Goal: Task Accomplishment & Management: Manage account settings

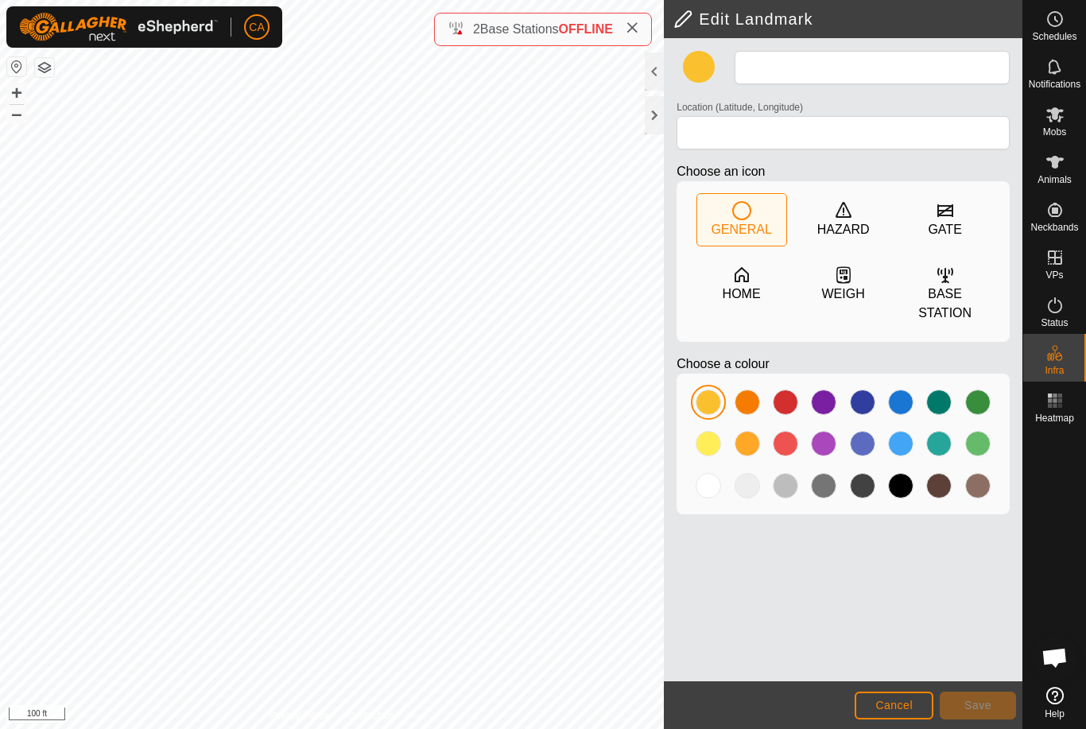
type input "3"
click at [743, 12] on h2 "Edit Landmark" at bounding box center [847, 19] width 349 height 19
type input "44.285522, -72.158154"
click at [979, 718] on button "Save" at bounding box center [977, 705] width 76 height 28
type input "3"
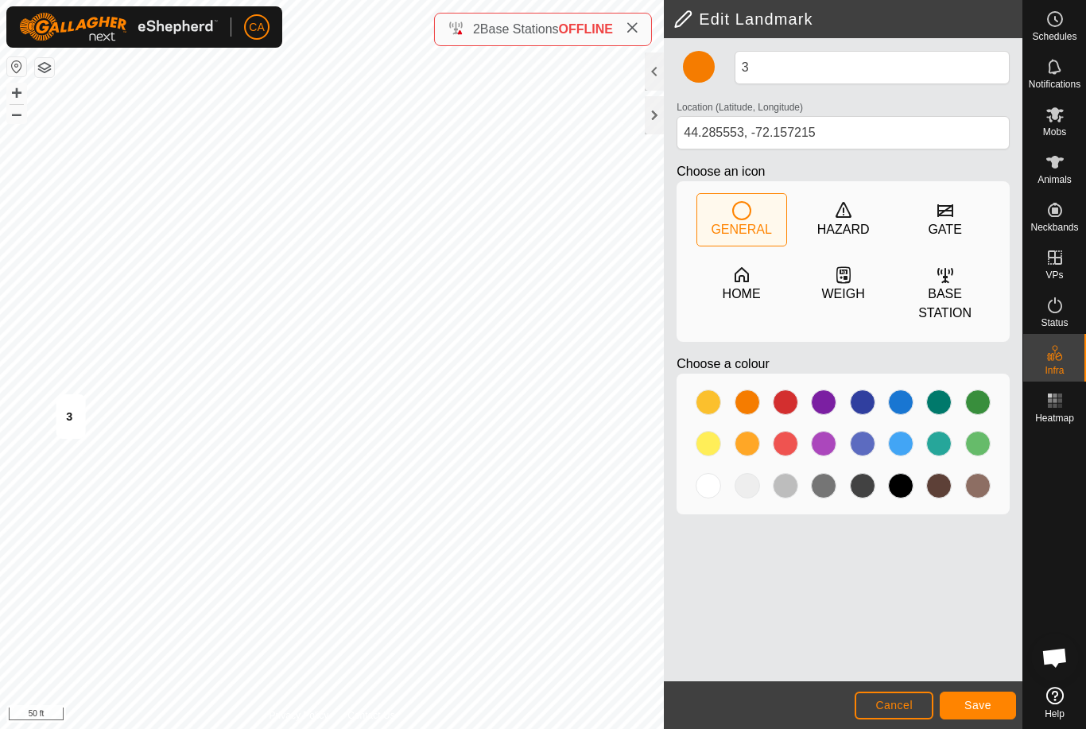
type input "44.285263, -72.158608"
click at [977, 703] on span "Save" at bounding box center [977, 705] width 27 height 13
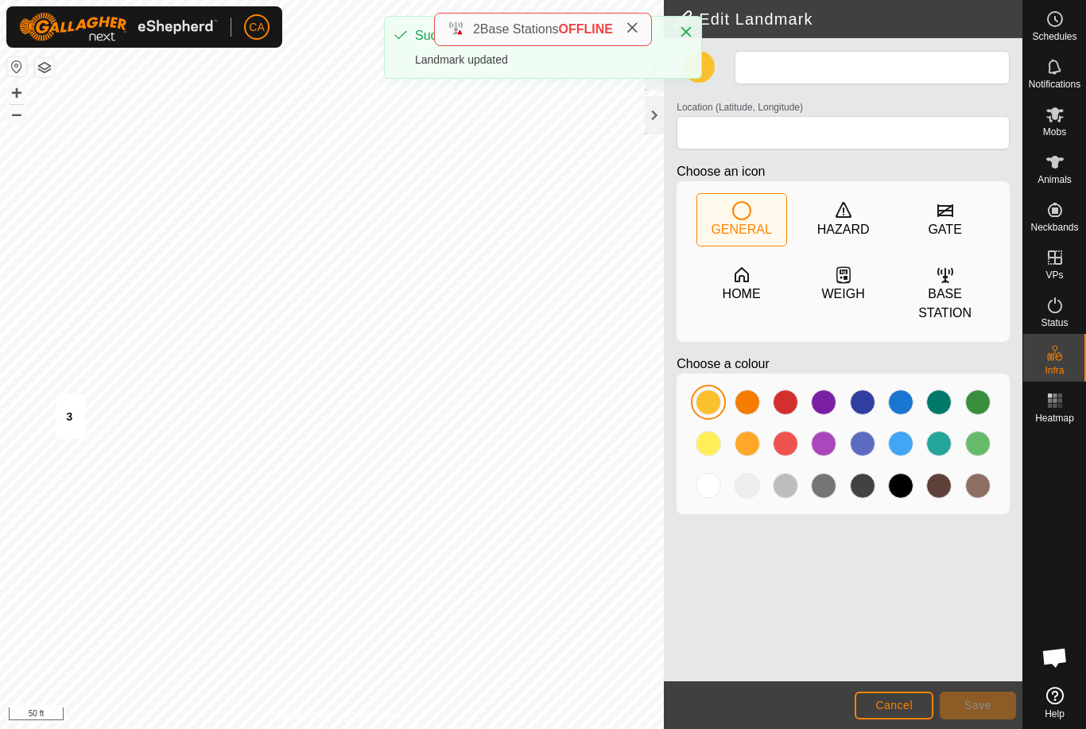
type input "3"
type input "44.285553, -72.157215"
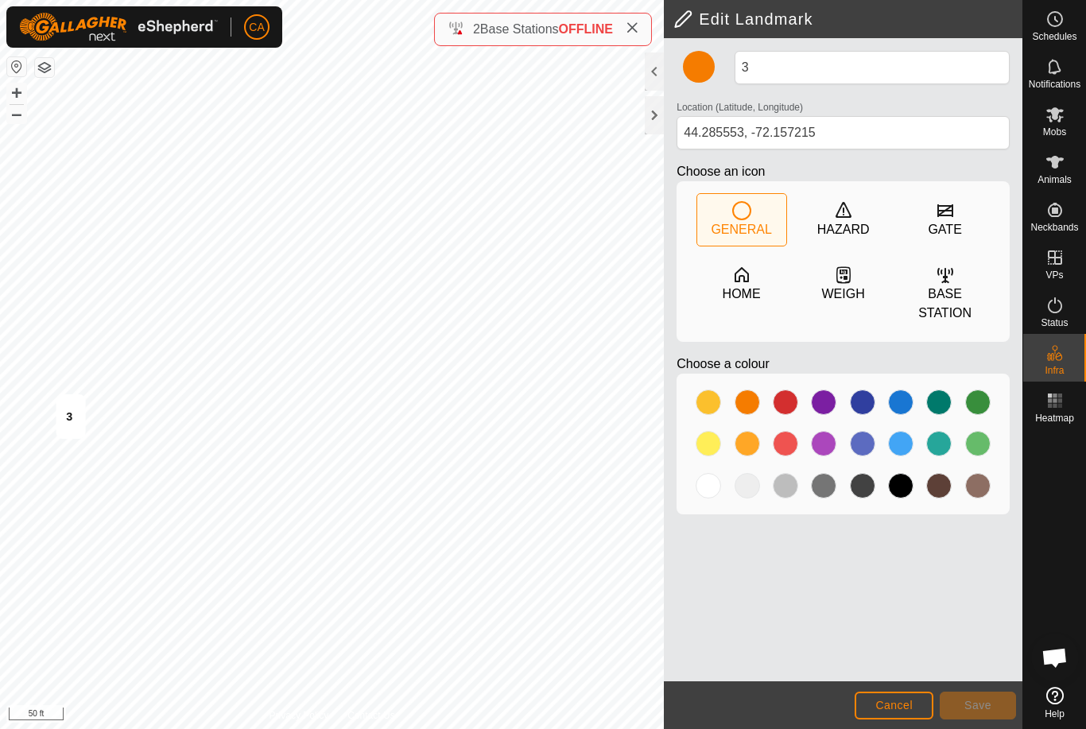
click at [904, 710] on span "Cancel" at bounding box center [893, 705] width 37 height 13
type input "3"
type input "44.285263, -72.158608"
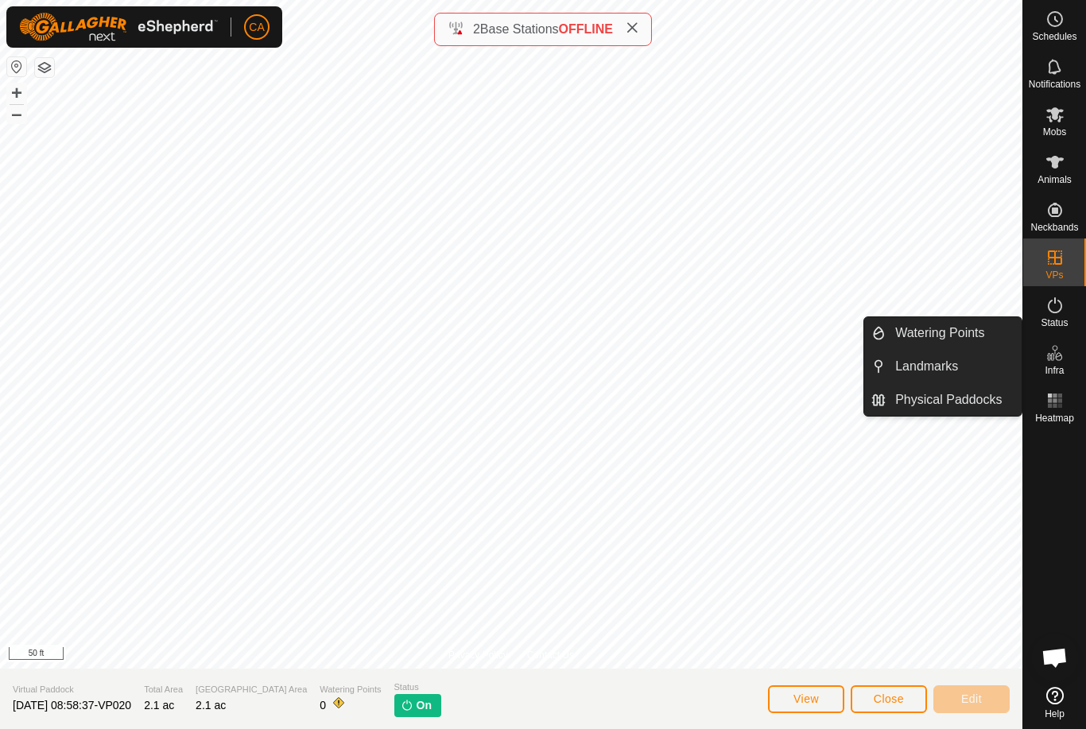
click at [966, 362] on link "Landmarks" at bounding box center [953, 366] width 136 height 32
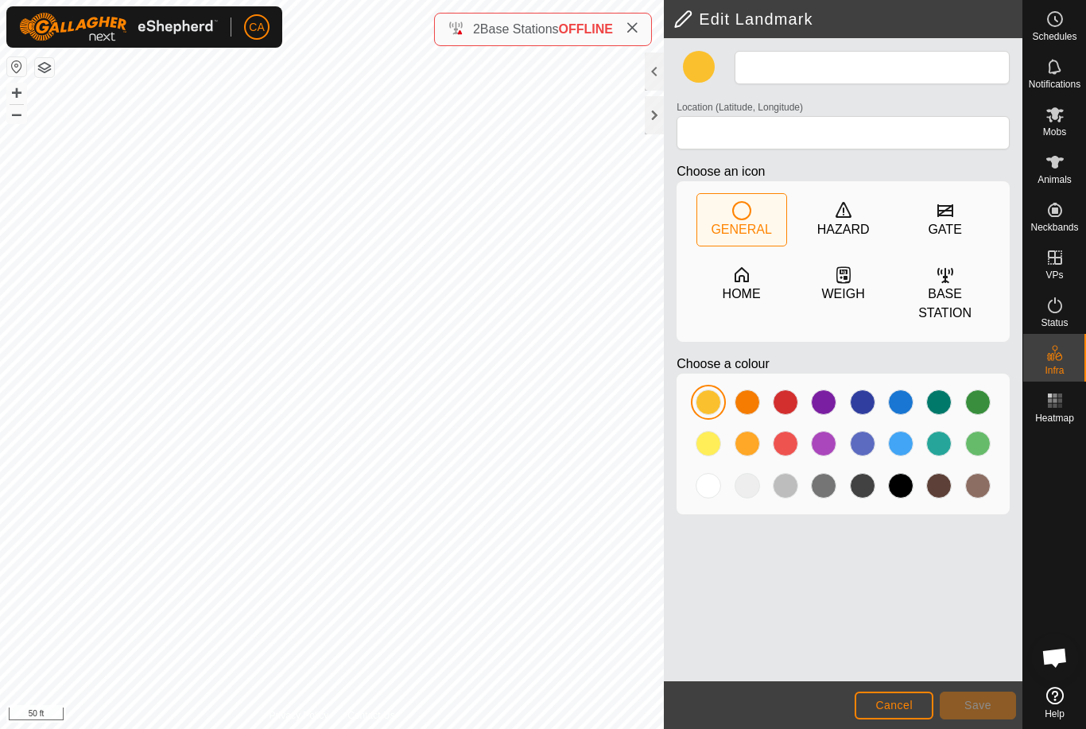
type input "3"
type input "44.285344, -72.158508"
click at [974, 701] on span "Save" at bounding box center [977, 705] width 27 height 13
type input "Small water"
type input "44.285410, -72.157733"
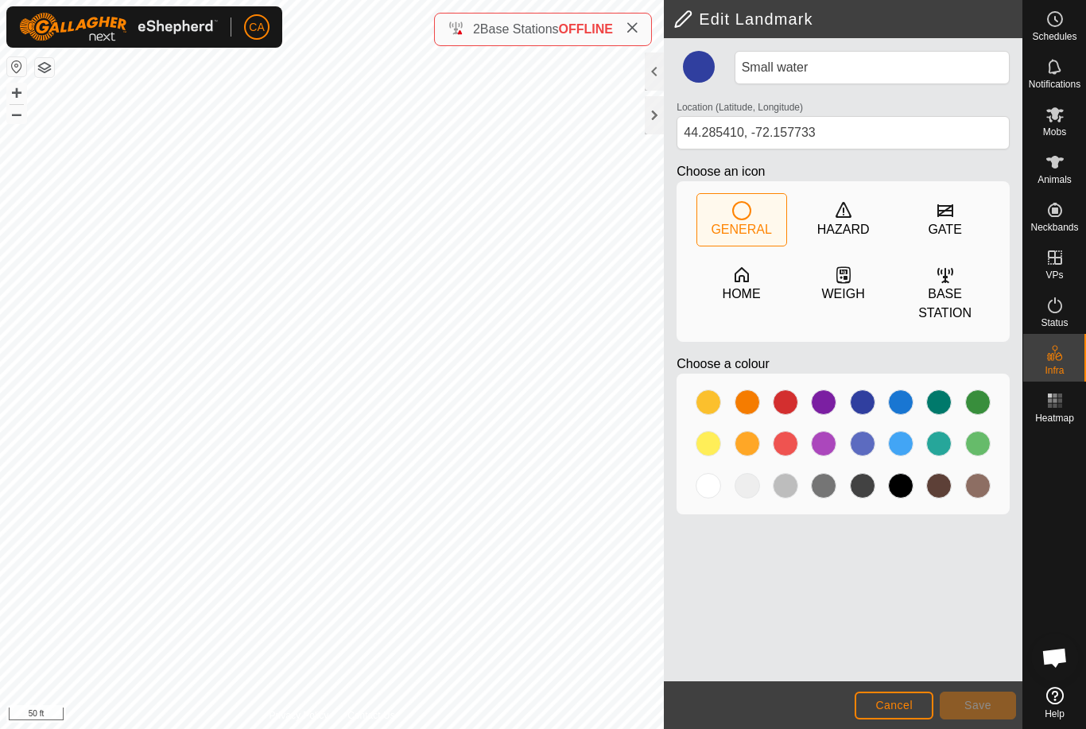
click at [878, 712] on button "Cancel" at bounding box center [893, 705] width 79 height 28
type input "Free choice"
type input "44.285420, -72.157097"
click at [904, 718] on button "Cancel" at bounding box center [893, 705] width 79 height 28
type input "Free choice"
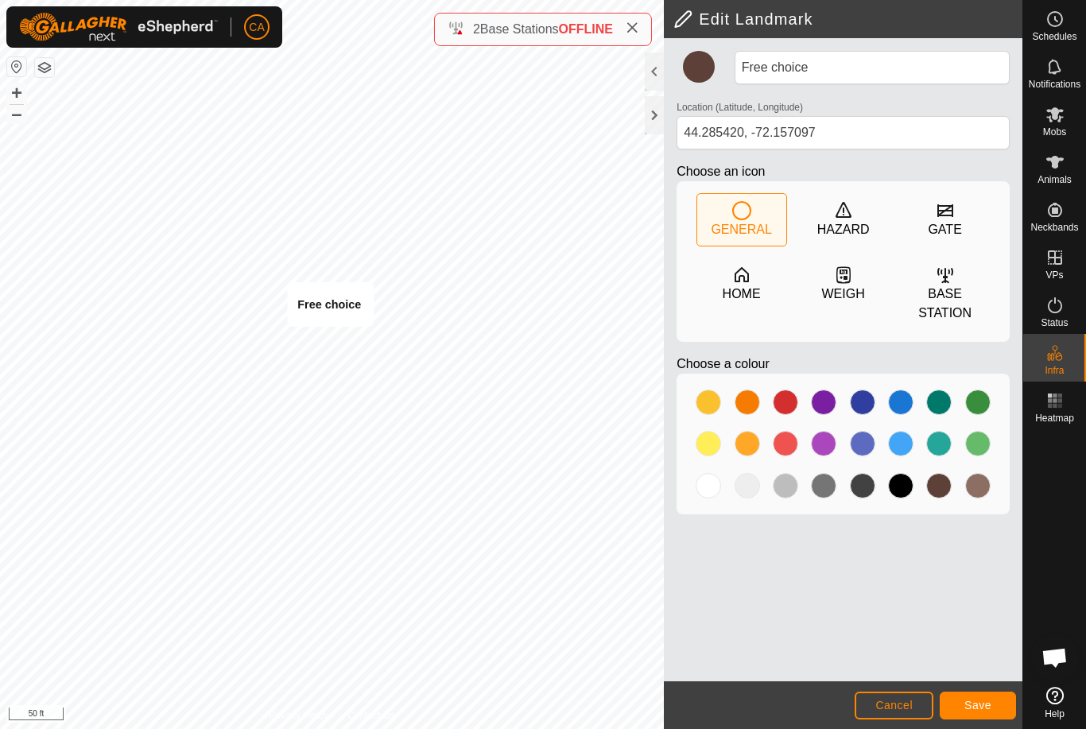
type input "44.285493, -72.157852"
click at [898, 702] on span "Cancel" at bounding box center [893, 705] width 37 height 13
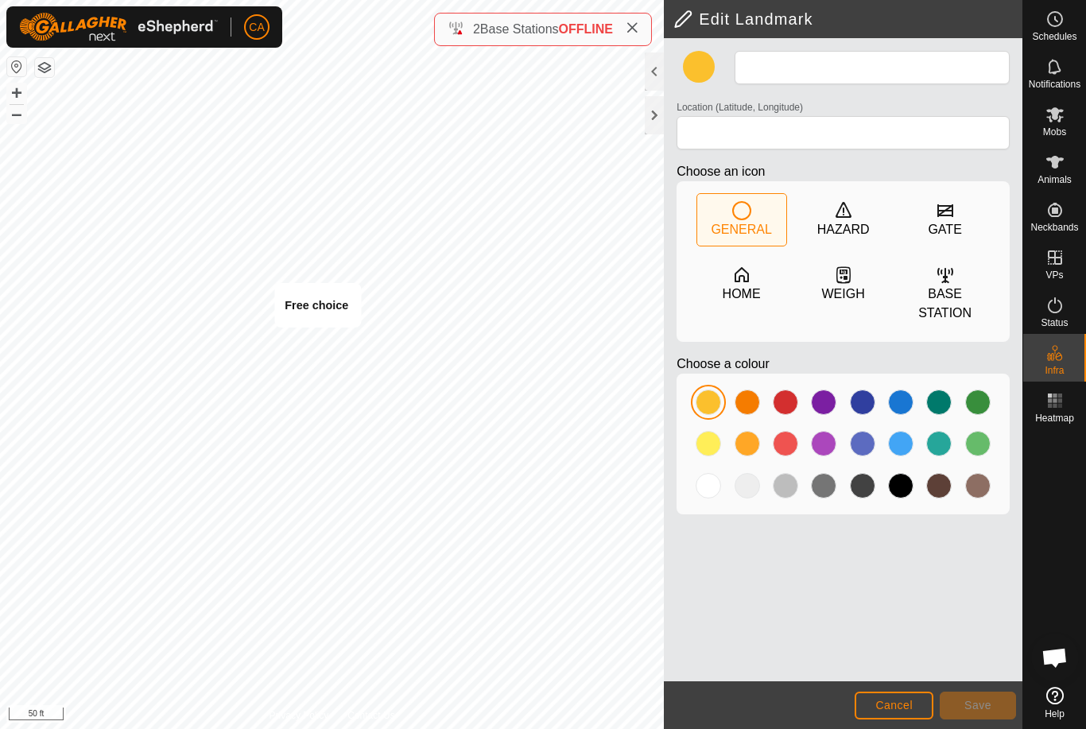
type input "3"
type input "44.285471, -72.157520"
click at [886, 702] on span "Cancel" at bounding box center [893, 705] width 37 height 13
type input "Calf water"
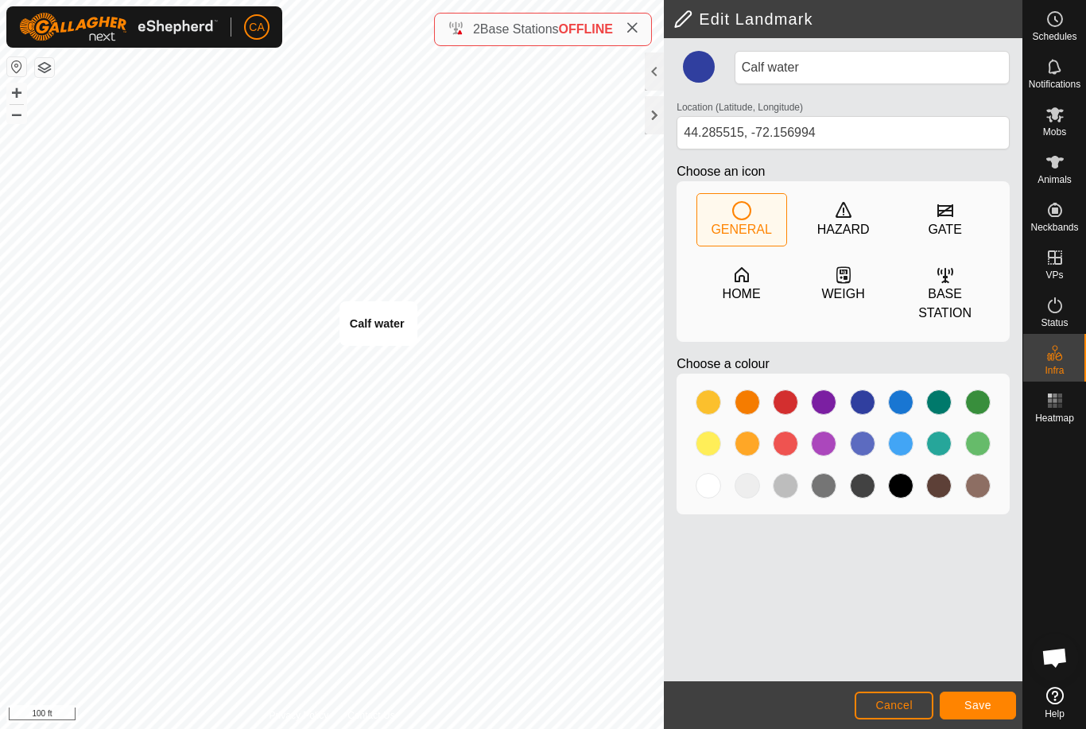
type input "44.285355, -72.158163"
click at [979, 704] on span "Save" at bounding box center [977, 705] width 27 height 13
type input "Calf water"
type input "44.285355, -72.158163"
click at [887, 707] on span "Cancel" at bounding box center [893, 705] width 37 height 13
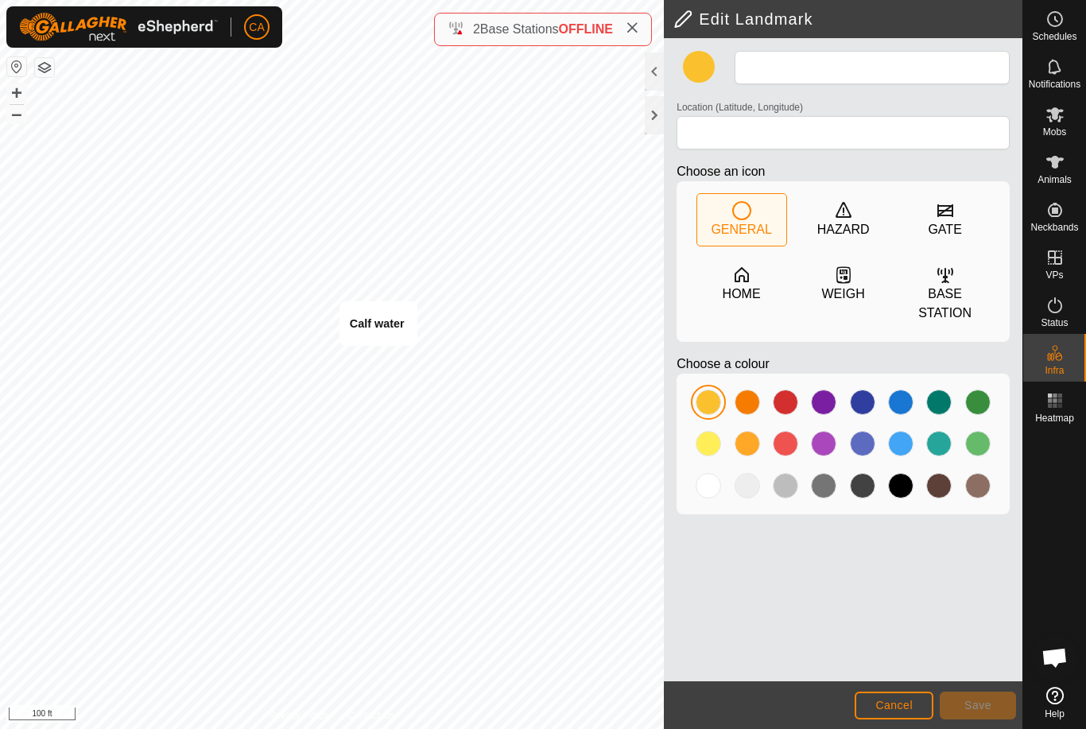
type input "Calf water"
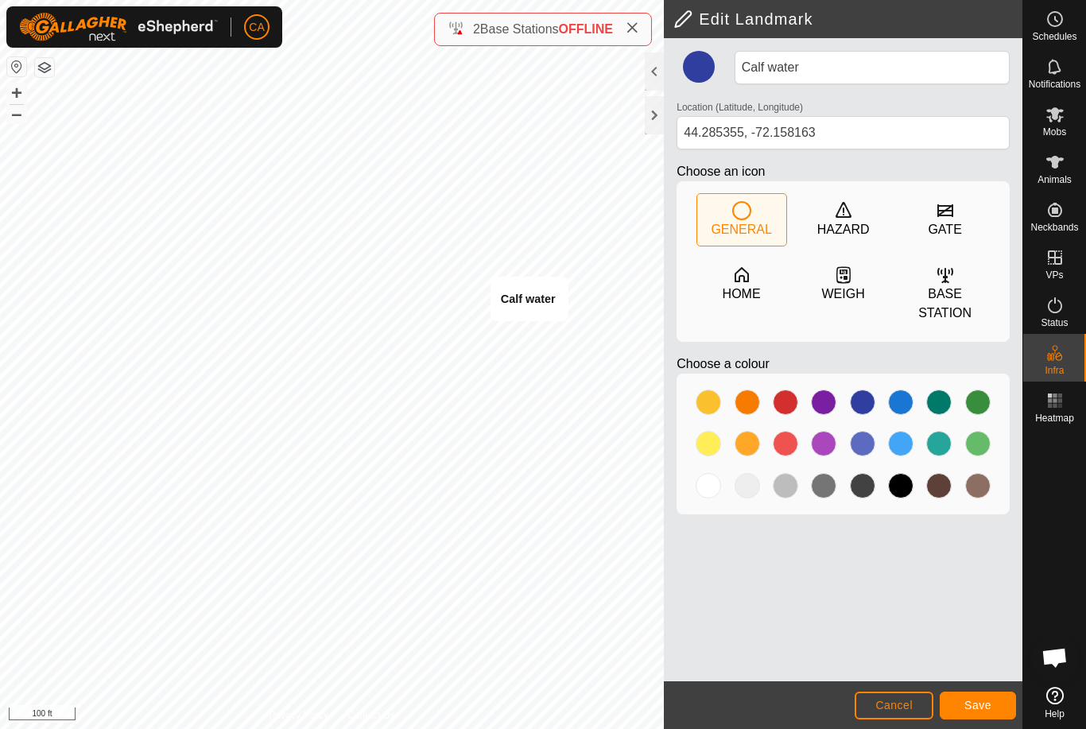
type input "44.285463, -72.157289"
click at [987, 709] on span "Save" at bounding box center [977, 705] width 27 height 13
type input "Calf water"
type input "44.284948, -72.156961"
click at [997, 705] on button "Save" at bounding box center [977, 705] width 76 height 28
